Goal: Navigation & Orientation: Find specific page/section

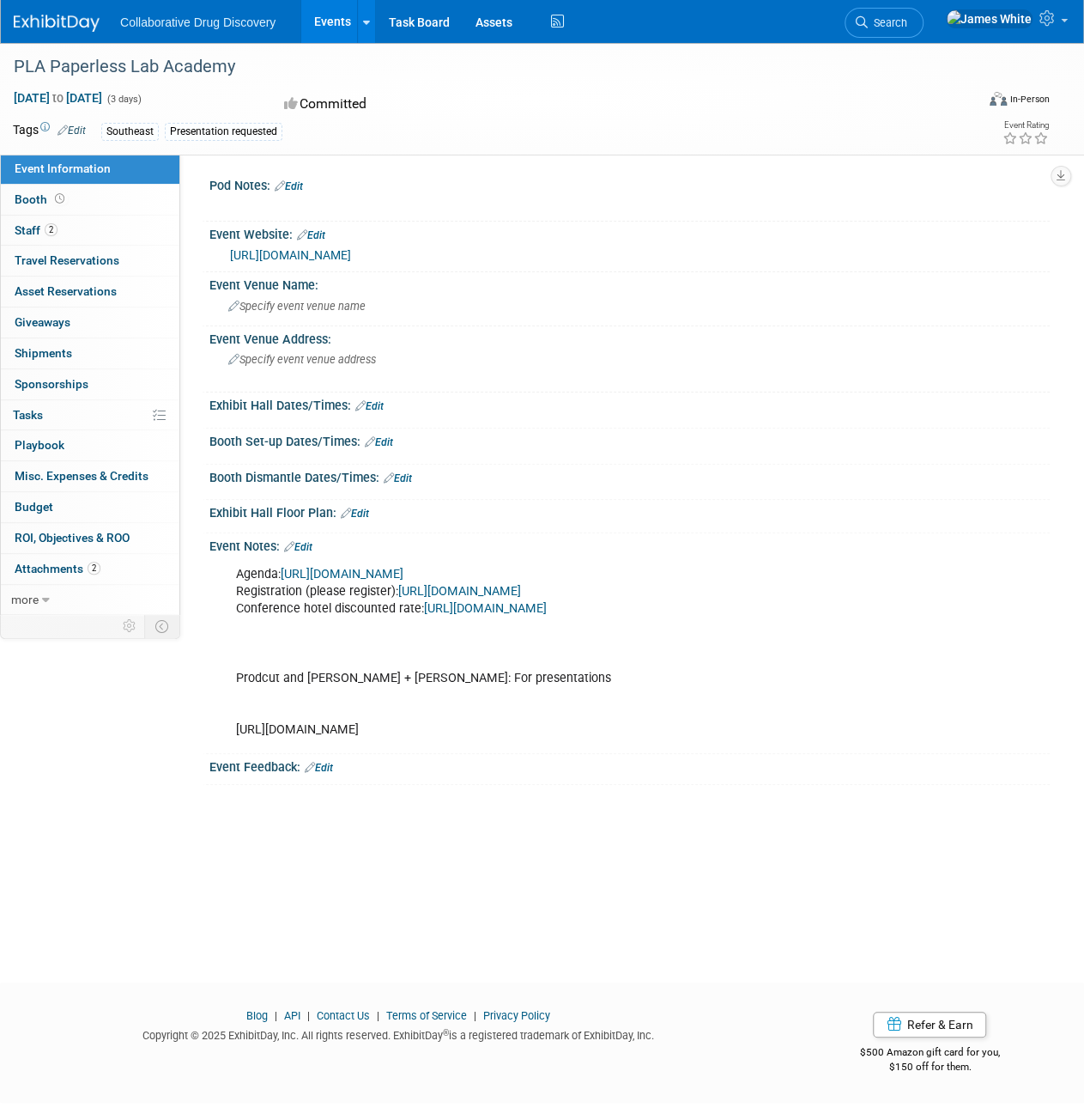
click at [52, 28] on img at bounding box center [57, 23] width 86 height 17
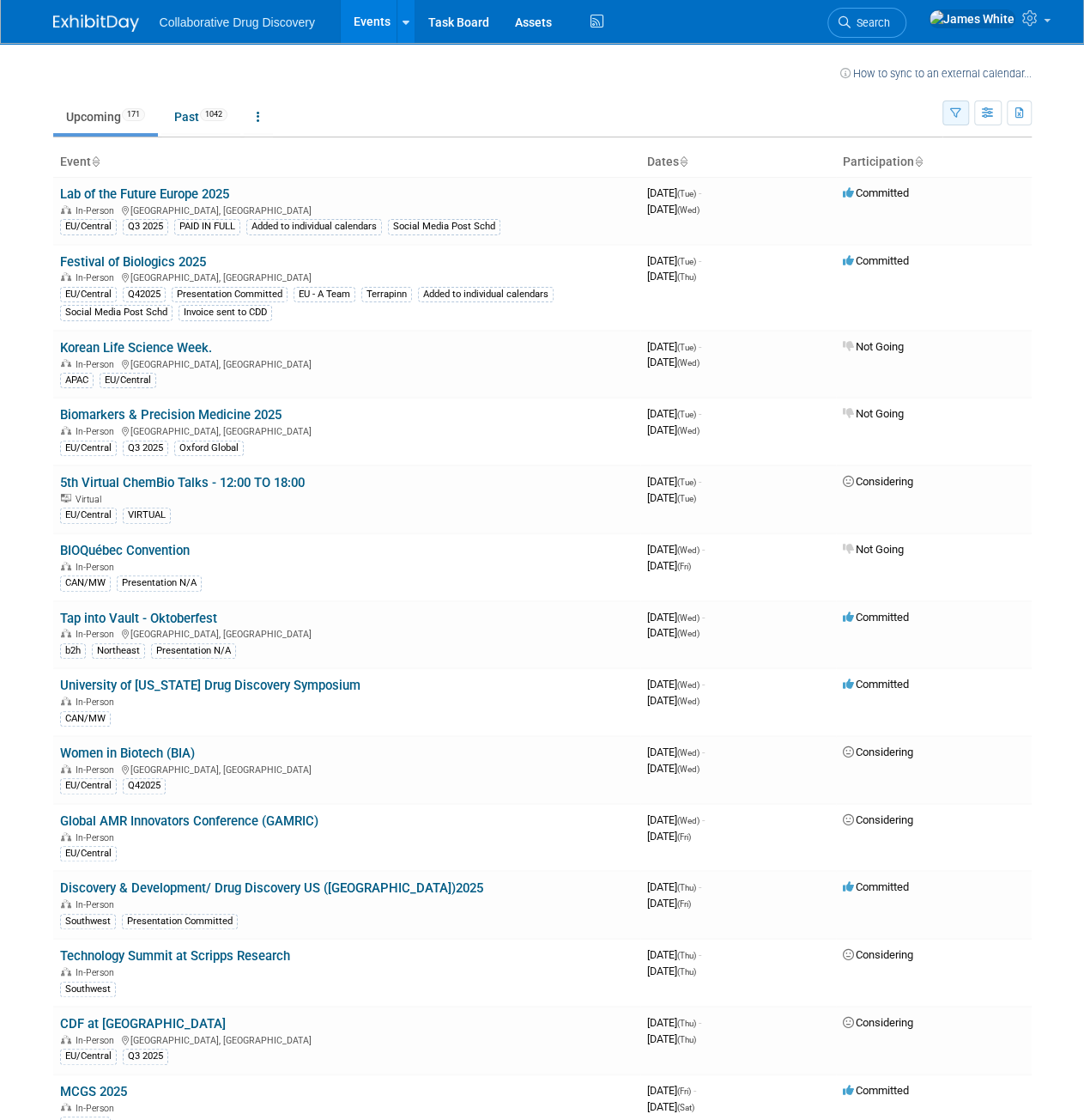
click at [944, 112] on button "button" at bounding box center [955, 113] width 27 height 25
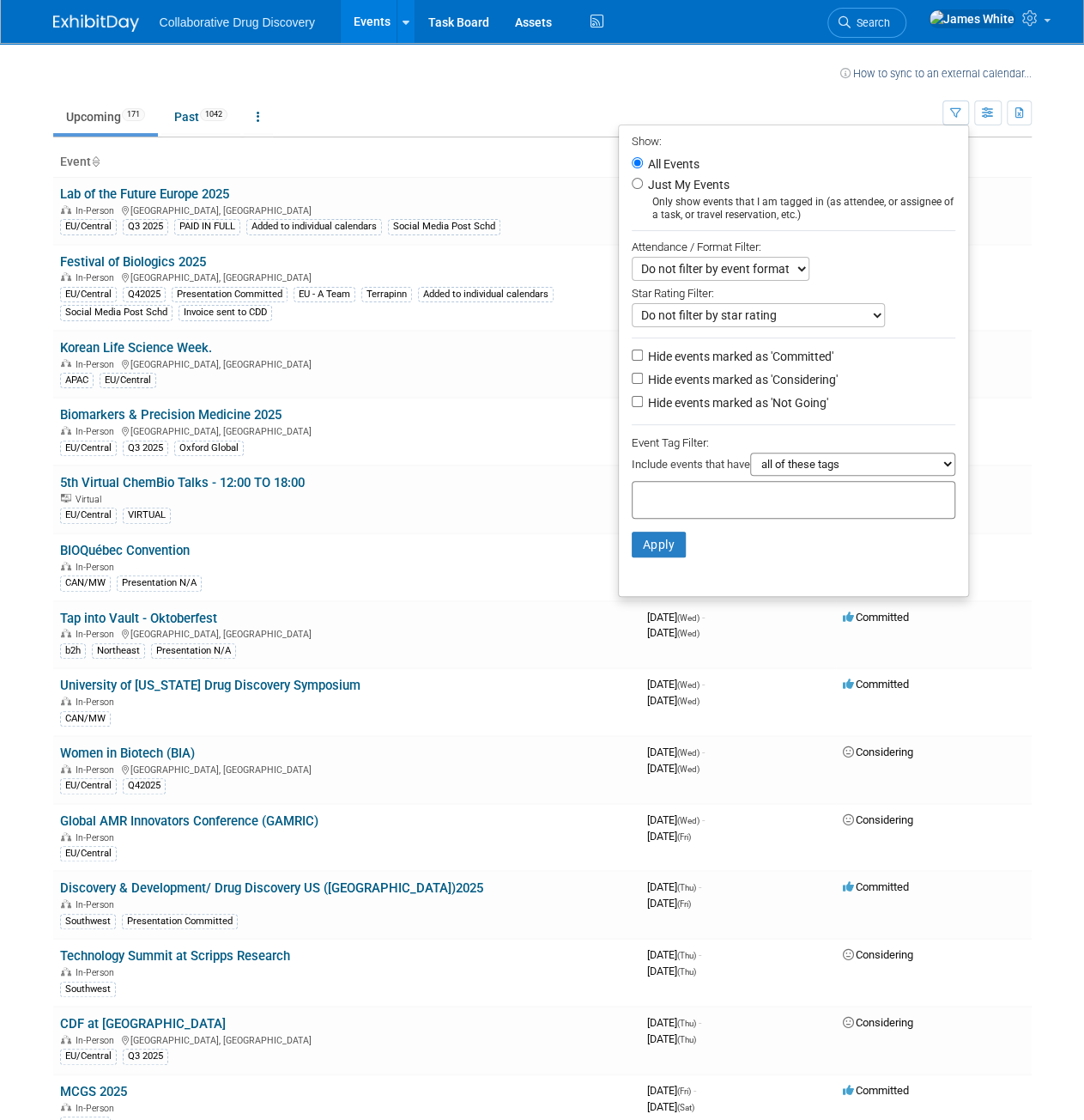
click at [645, 186] on label "Just My Events" at bounding box center [687, 184] width 85 height 17
click at [643, 186] on input "Just My Events" at bounding box center [638, 183] width 11 height 11
radio input "true"
click at [649, 546] on button "Apply" at bounding box center [660, 544] width 55 height 26
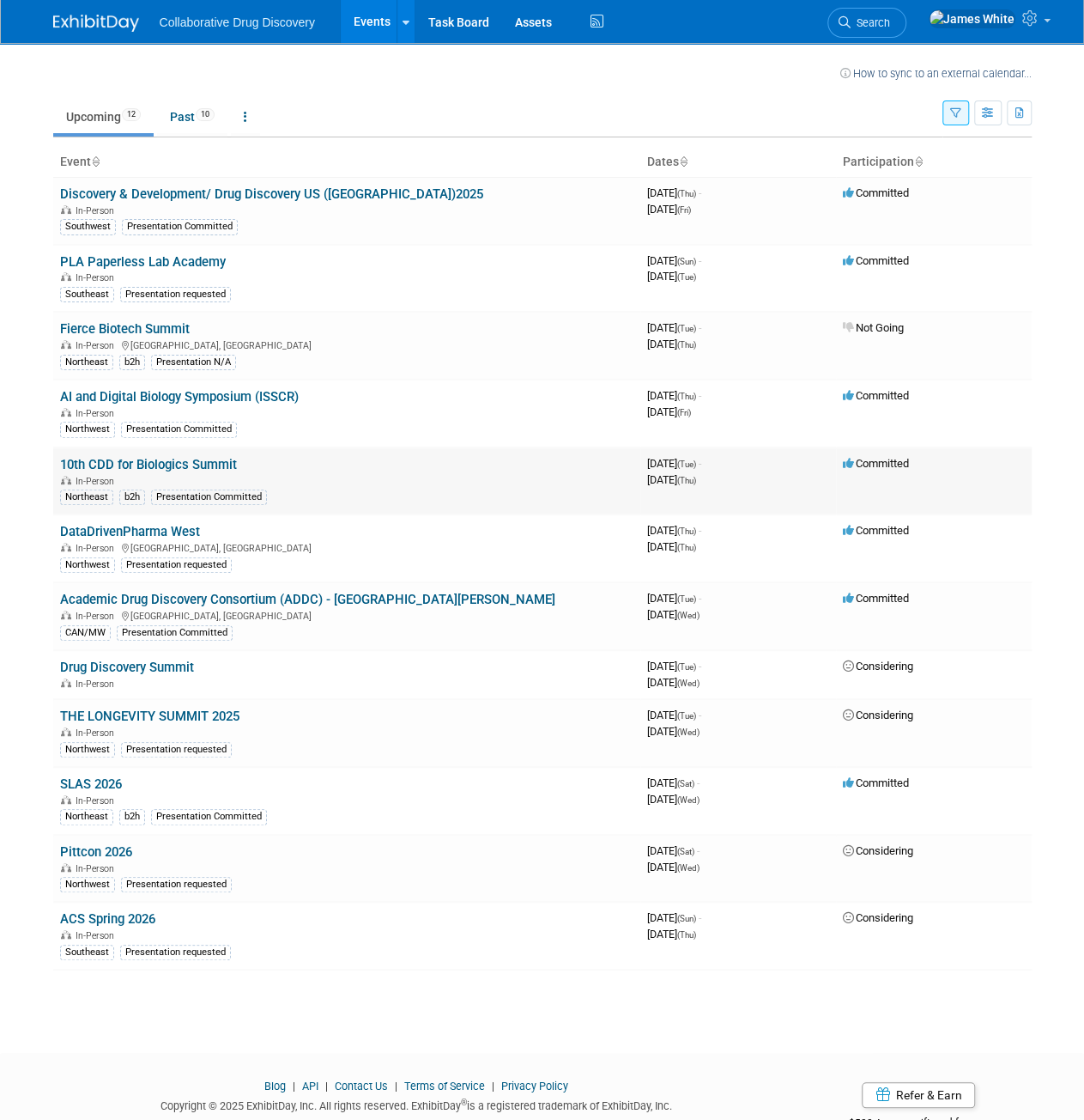
click at [194, 466] on link "10th CDD for Biologics Summit" at bounding box center [148, 464] width 177 height 16
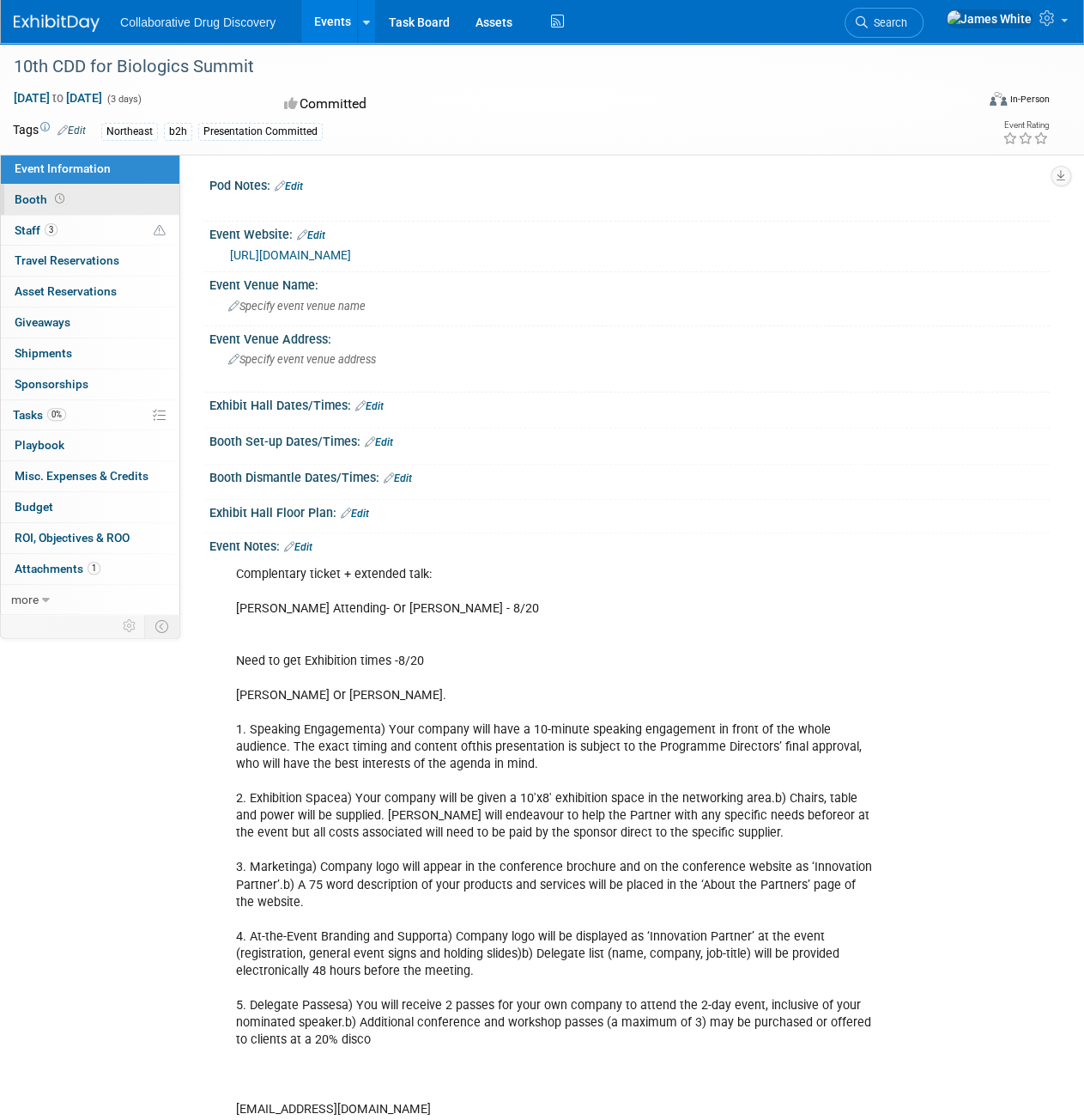
click at [108, 195] on link "Booth" at bounding box center [90, 199] width 178 height 30
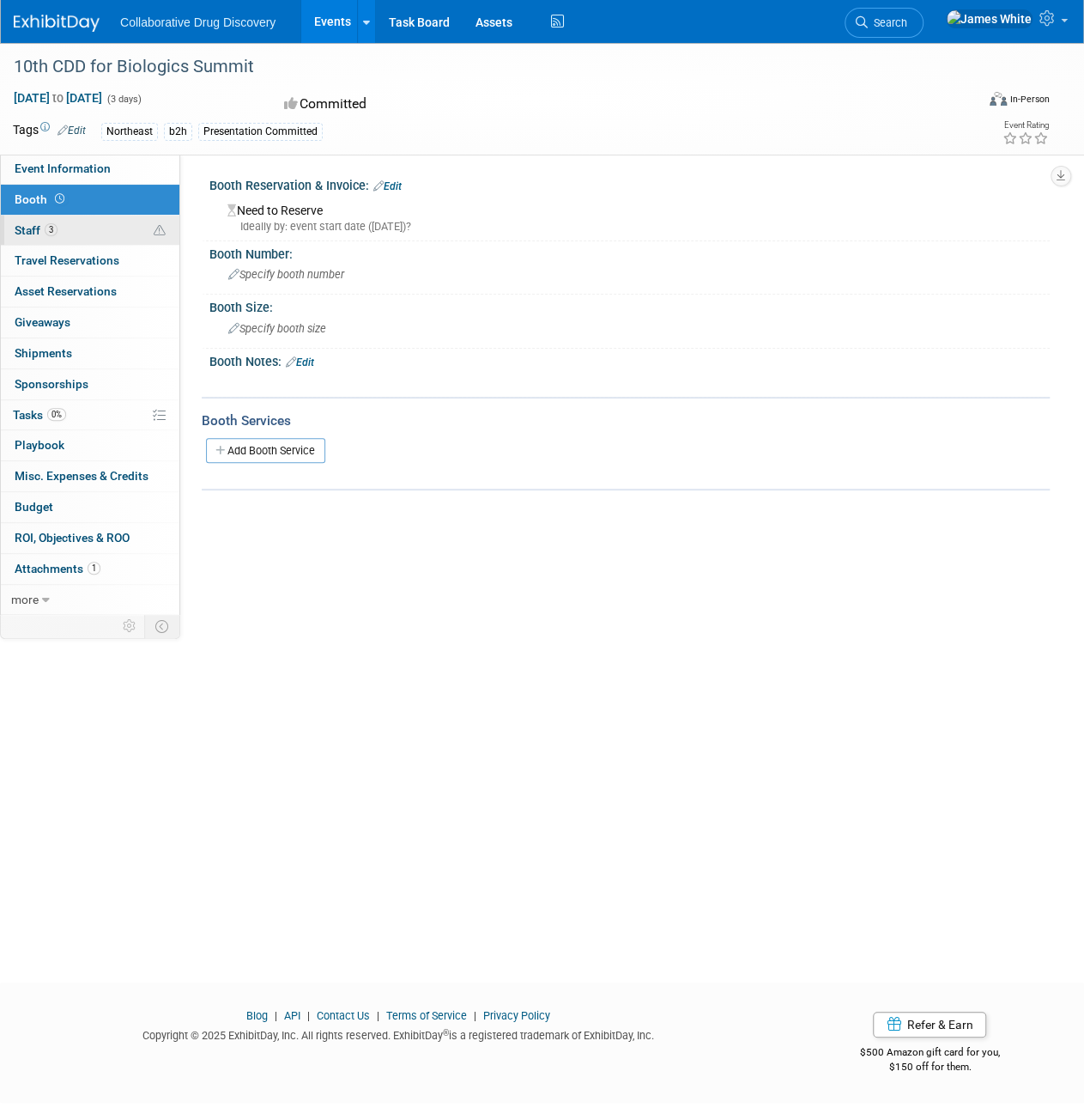
click at [76, 226] on link "3 Staff 3" at bounding box center [90, 231] width 178 height 30
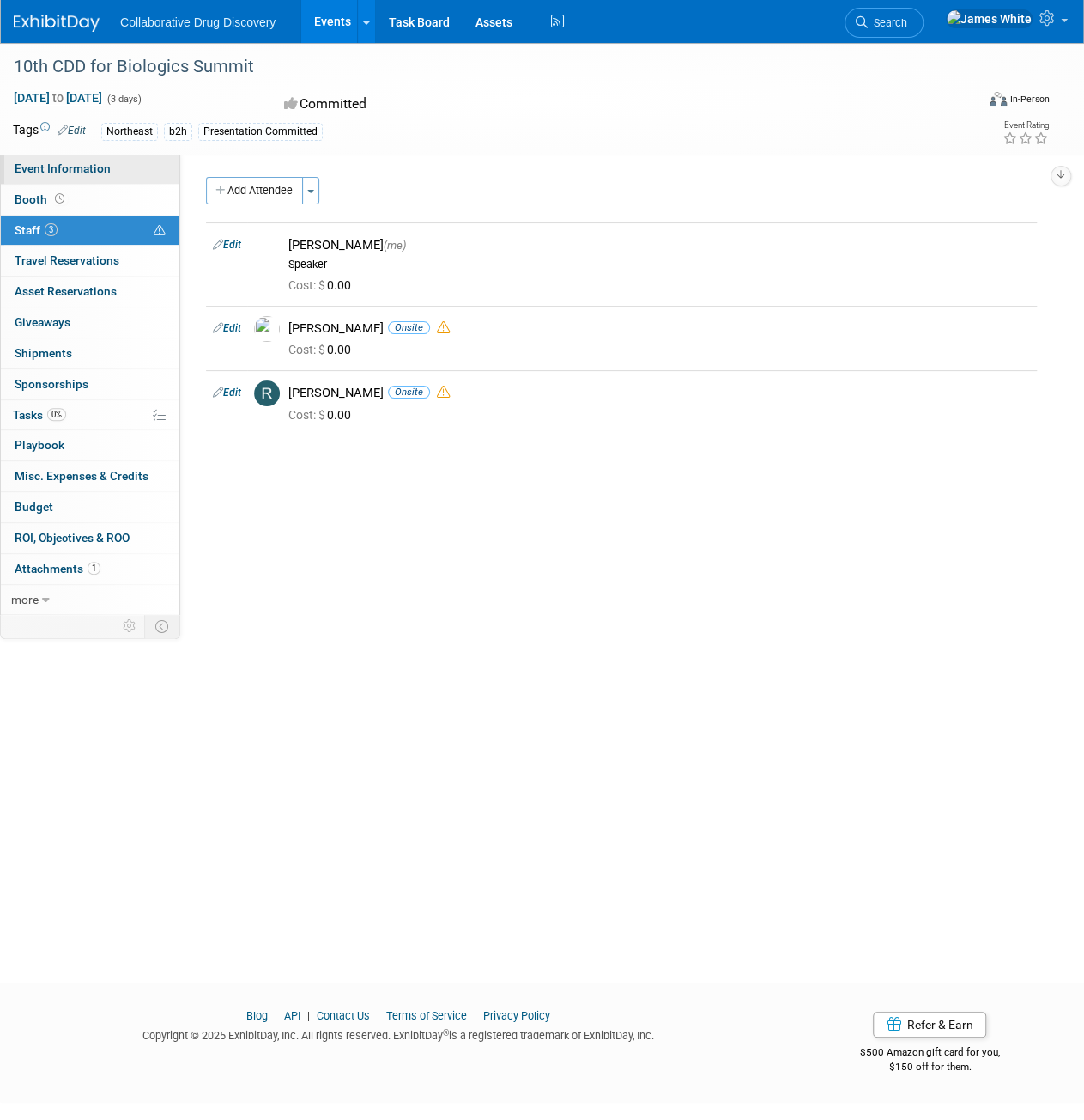
click at [70, 161] on span "Event Information" at bounding box center [62, 167] width 96 height 14
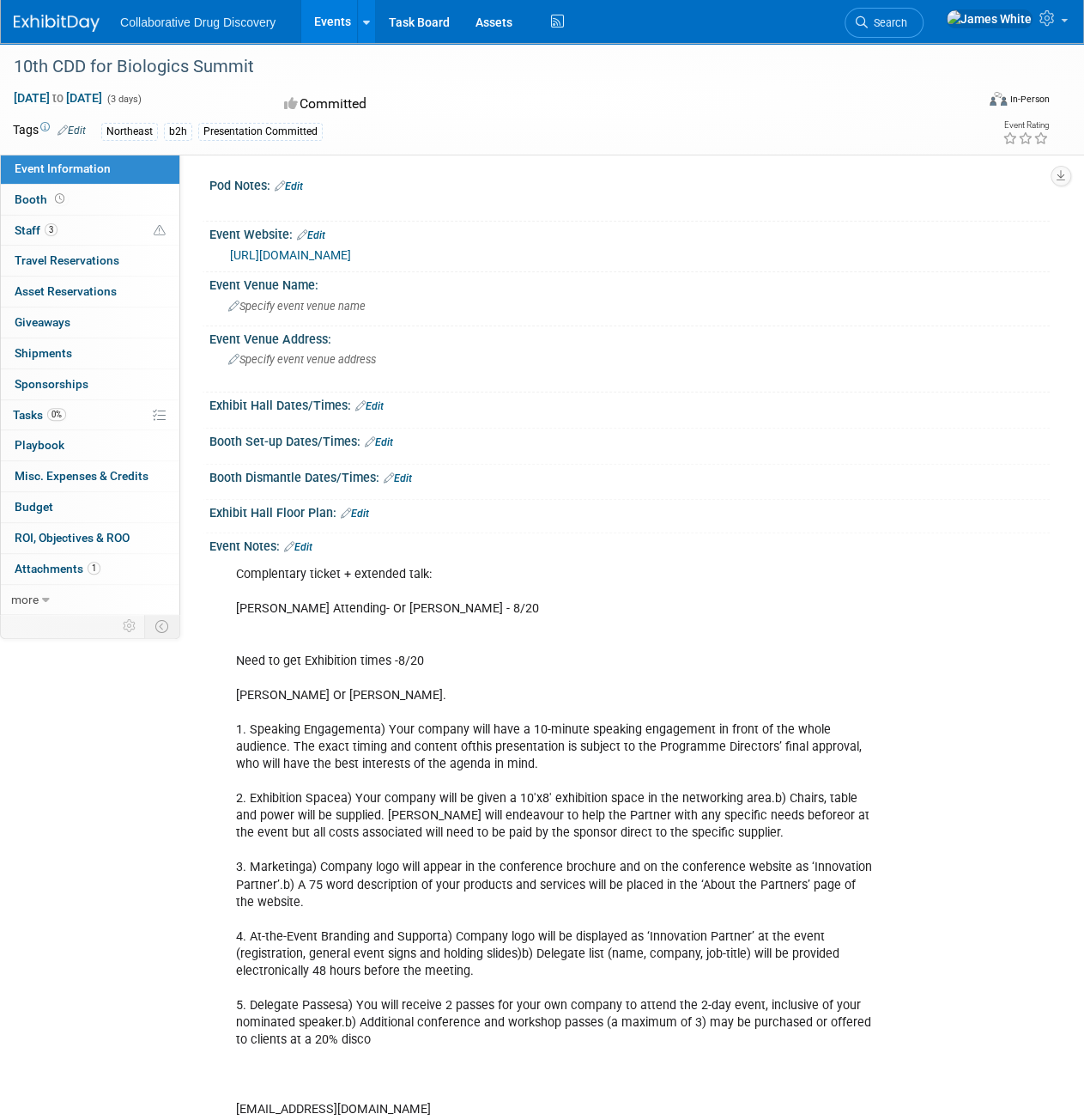
click at [539, 262] on div "[URL][DOMAIN_NAME]" at bounding box center [634, 255] width 807 height 20
click at [351, 262] on link "[URL][DOMAIN_NAME]" at bounding box center [291, 254] width 121 height 14
